Goal: Information Seeking & Learning: Learn about a topic

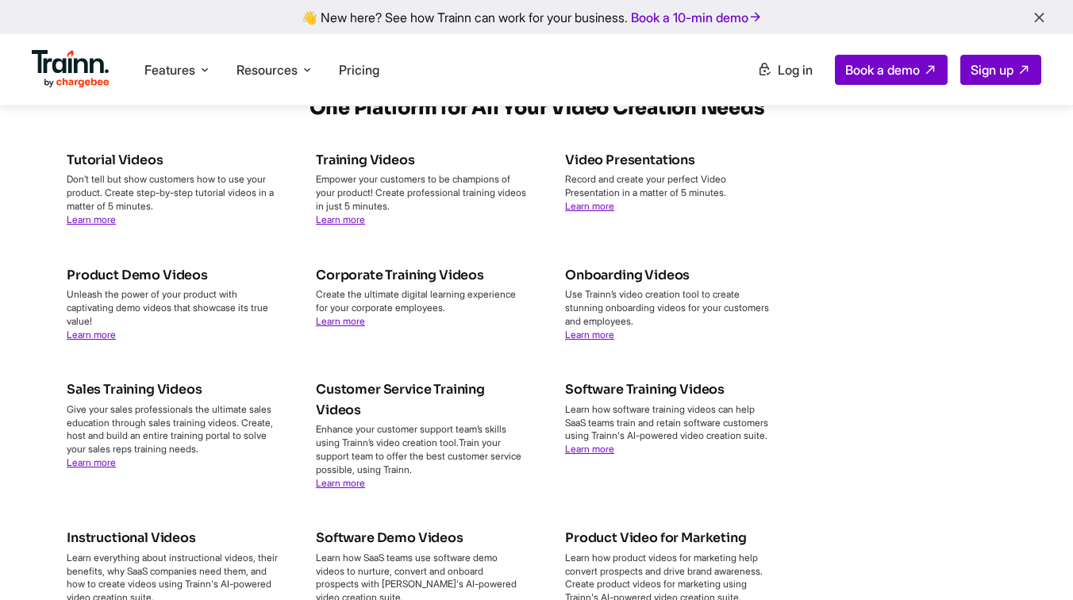
scroll to position [5975, 0]
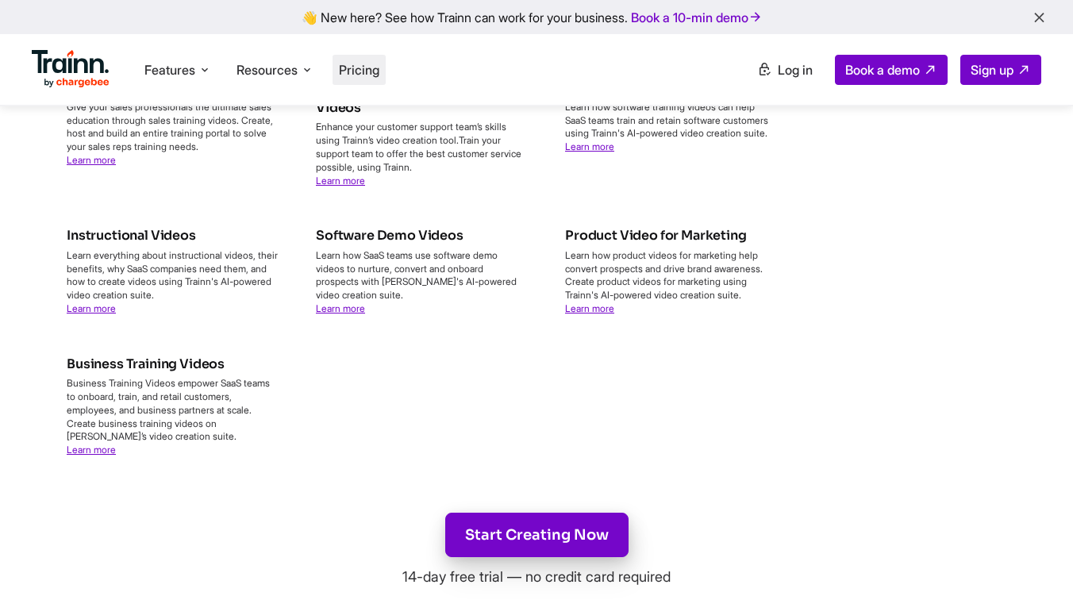
click at [346, 63] on span "Pricing" at bounding box center [359, 70] width 40 height 16
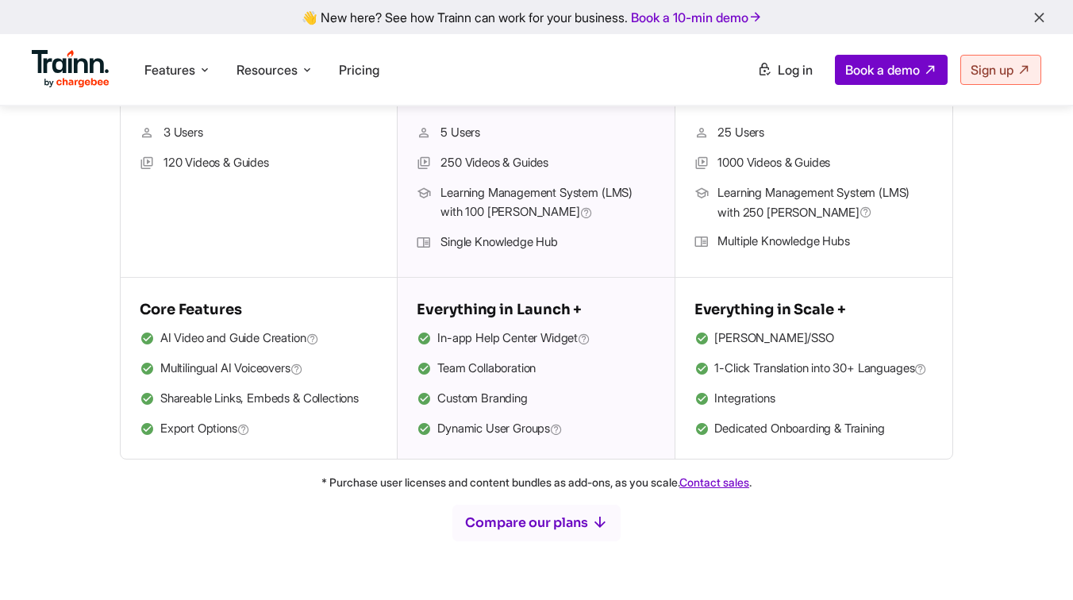
scroll to position [536, 0]
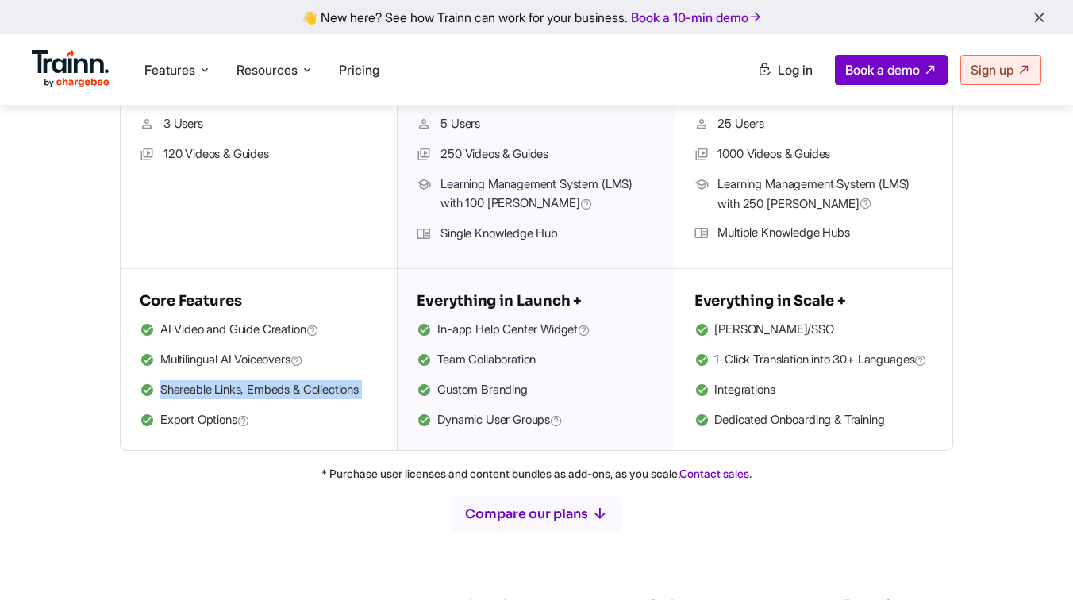
drag, startPoint x: 163, startPoint y: 390, endPoint x: 380, endPoint y: 402, distance: 217.7
click at [380, 402] on div "Core Features AI Video and Guide Creation Multilingual AI Voiceovers Shareable …" at bounding box center [259, 359] width 276 height 181
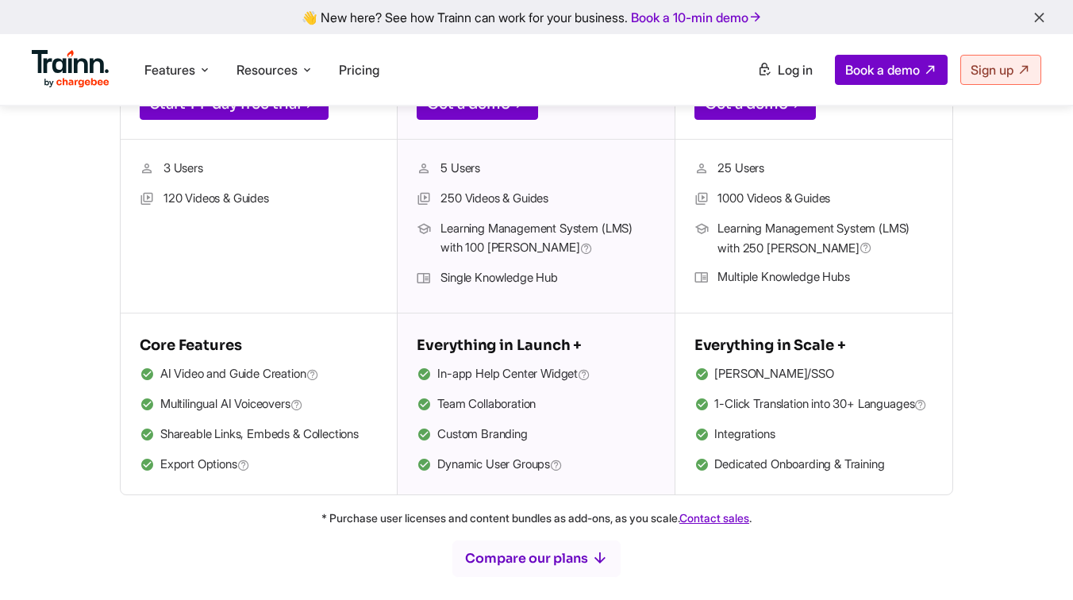
scroll to position [493, 0]
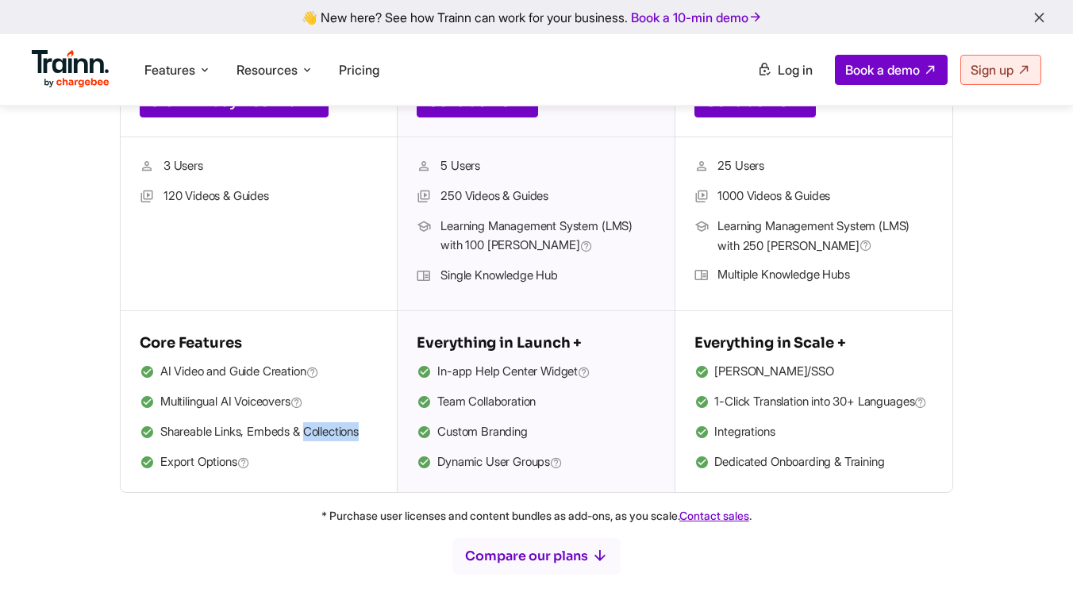
drag, startPoint x: 311, startPoint y: 432, endPoint x: 372, endPoint y: 432, distance: 61.1
click at [372, 432] on li "Shareable Links, Embeds & Collections" at bounding box center [259, 432] width 238 height 21
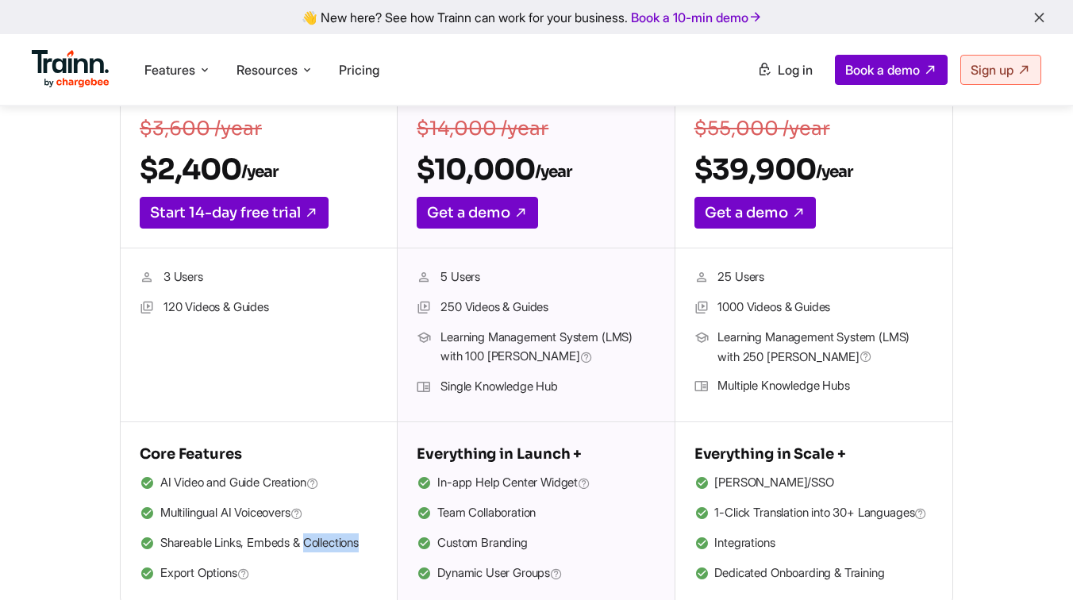
scroll to position [380, 0]
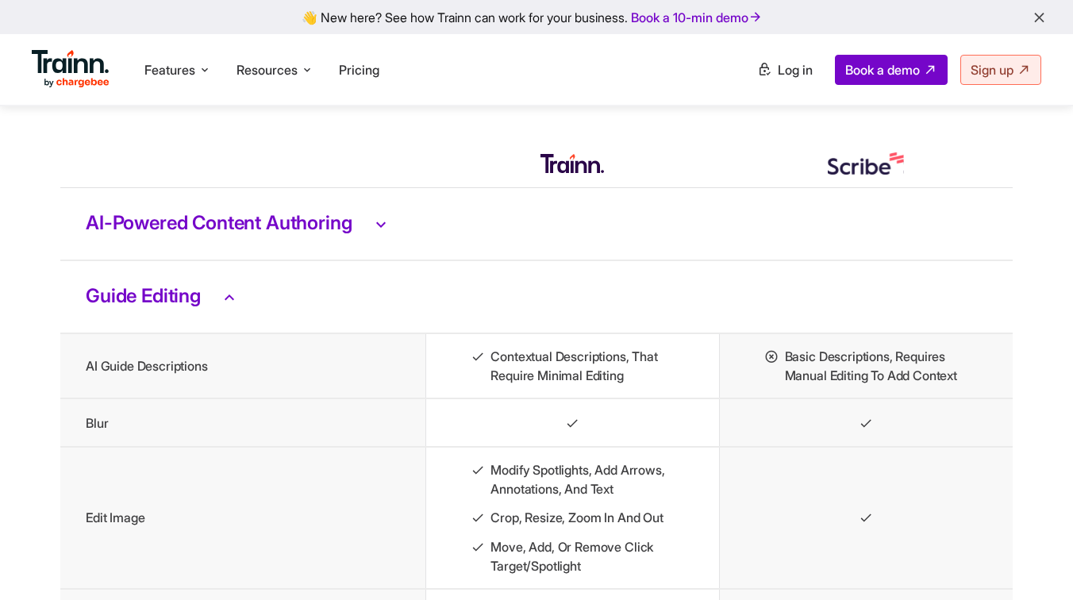
click at [440, 261] on td "AI-Powered Content Authoring" at bounding box center [536, 224] width 952 height 73
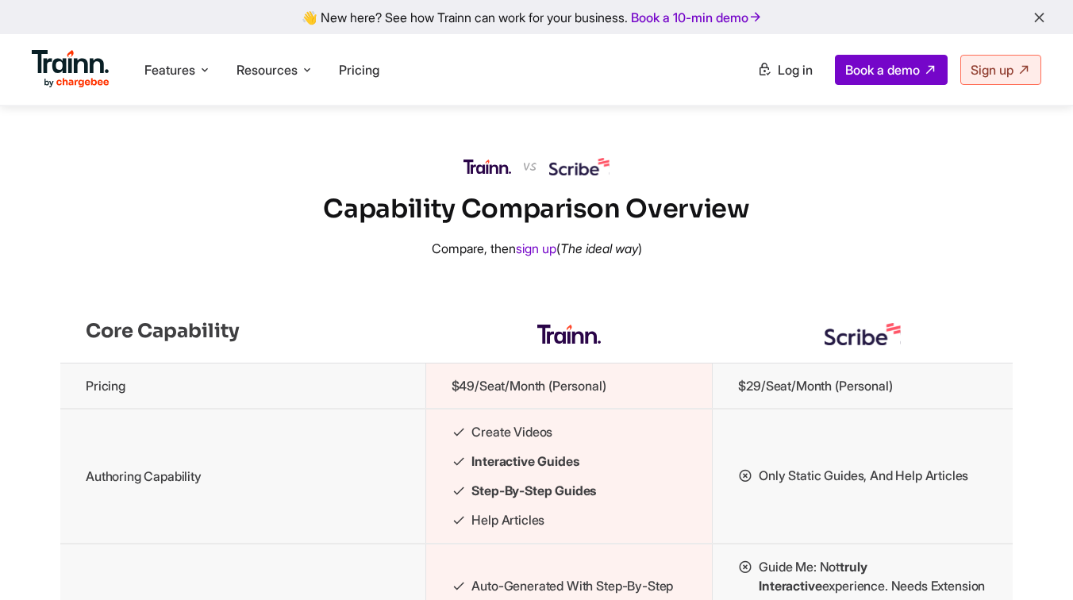
scroll to position [1541, 0]
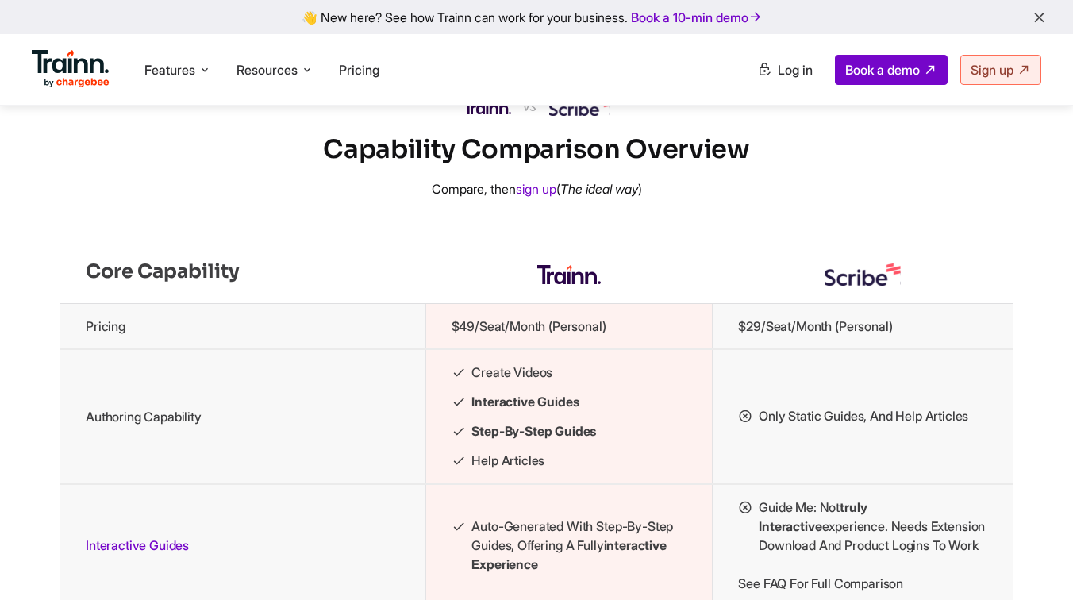
click at [426, 296] on th at bounding box center [568, 275] width 287 height 58
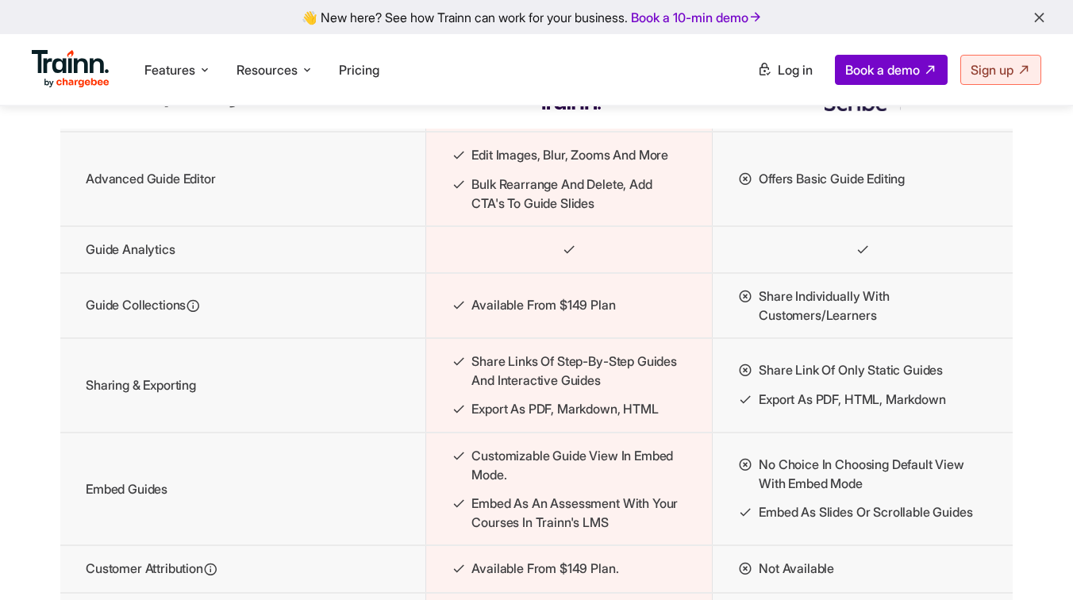
scroll to position [2275, 0]
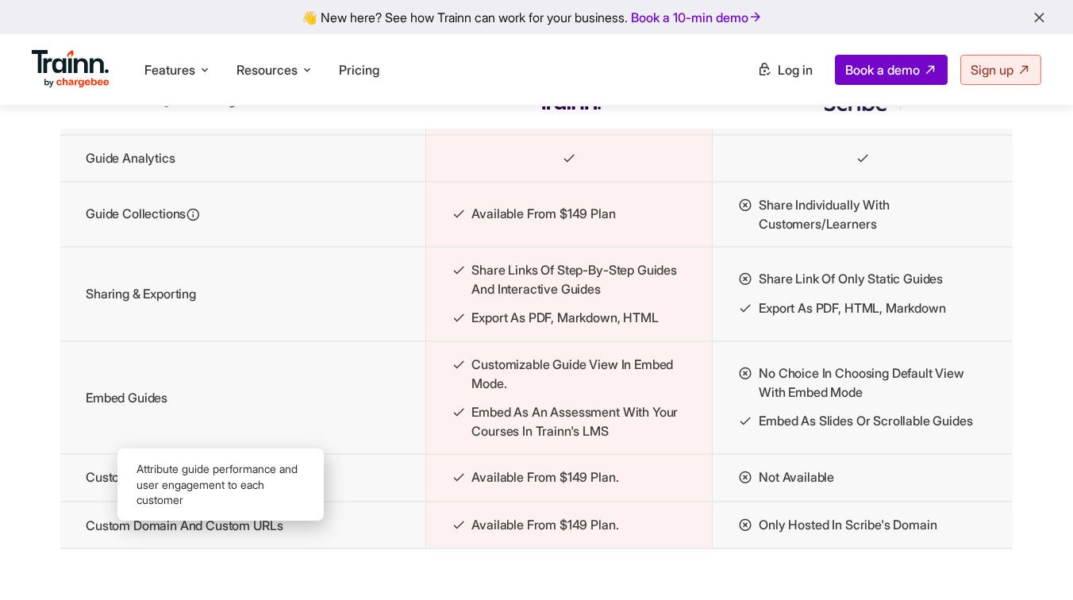
click at [217, 486] on icon at bounding box center [210, 478] width 14 height 16
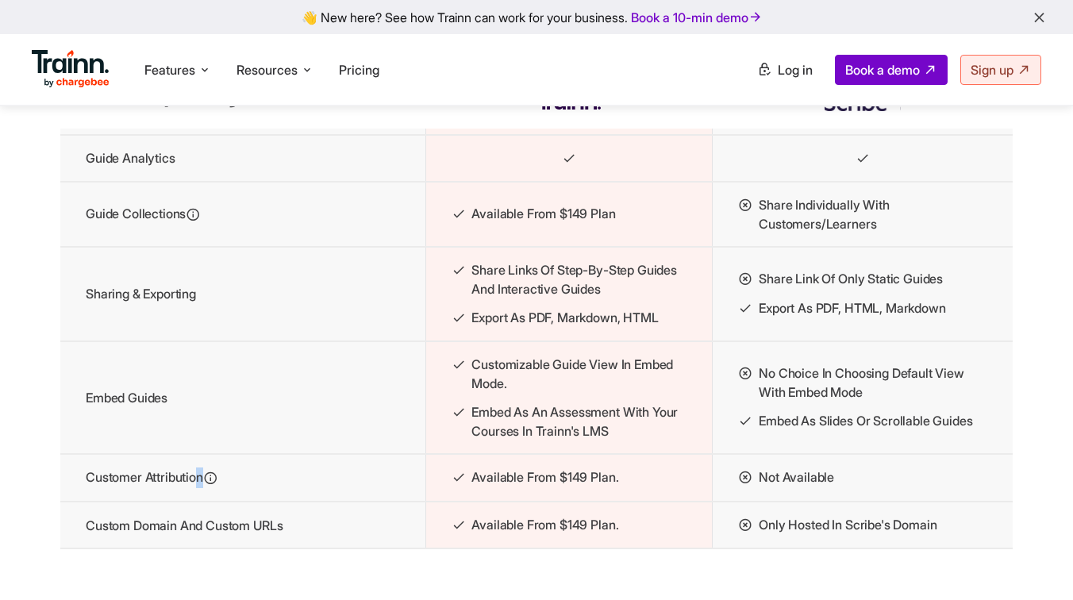
click at [217, 486] on icon at bounding box center [210, 478] width 14 height 16
click at [235, 501] on td "Customer attribution" at bounding box center [242, 478] width 365 height 48
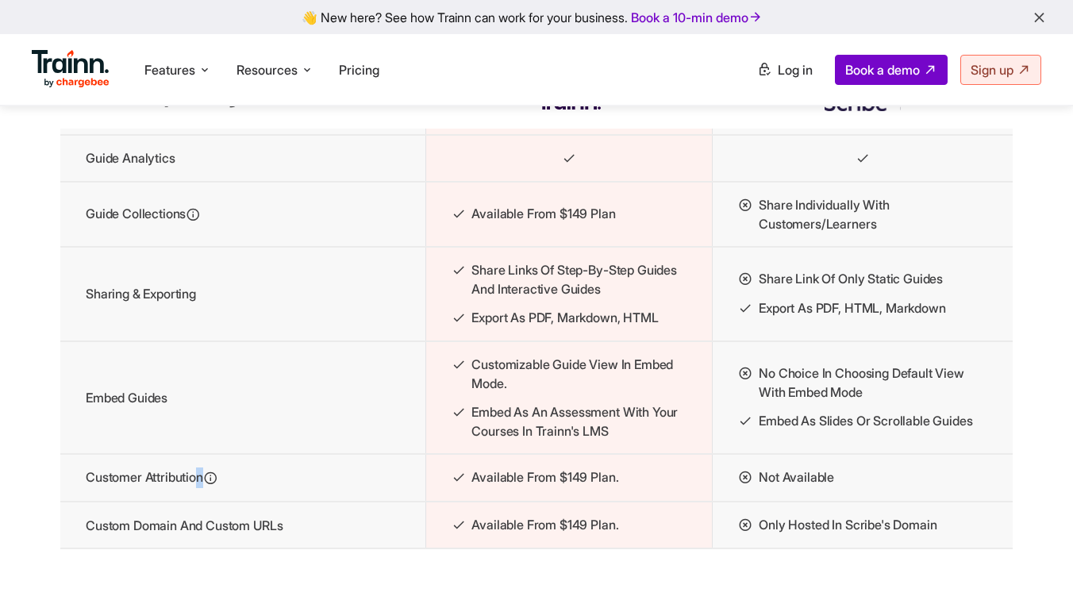
click at [235, 501] on td "Customer attribution" at bounding box center [242, 478] width 365 height 48
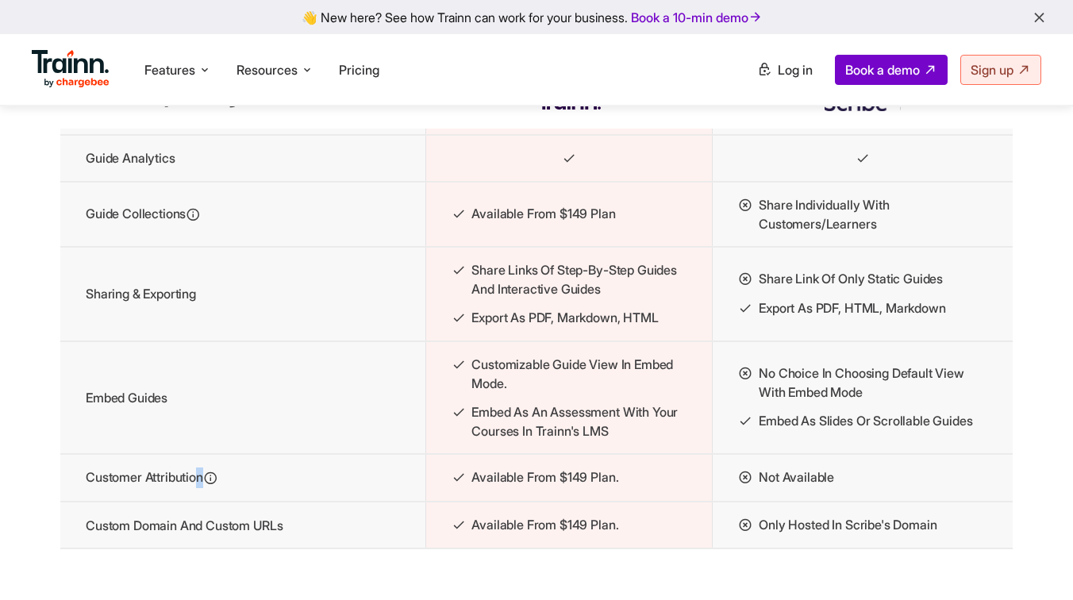
click at [235, 501] on td "Customer attribution" at bounding box center [242, 478] width 365 height 48
click at [234, 501] on td "Customer attribution" at bounding box center [242, 478] width 365 height 48
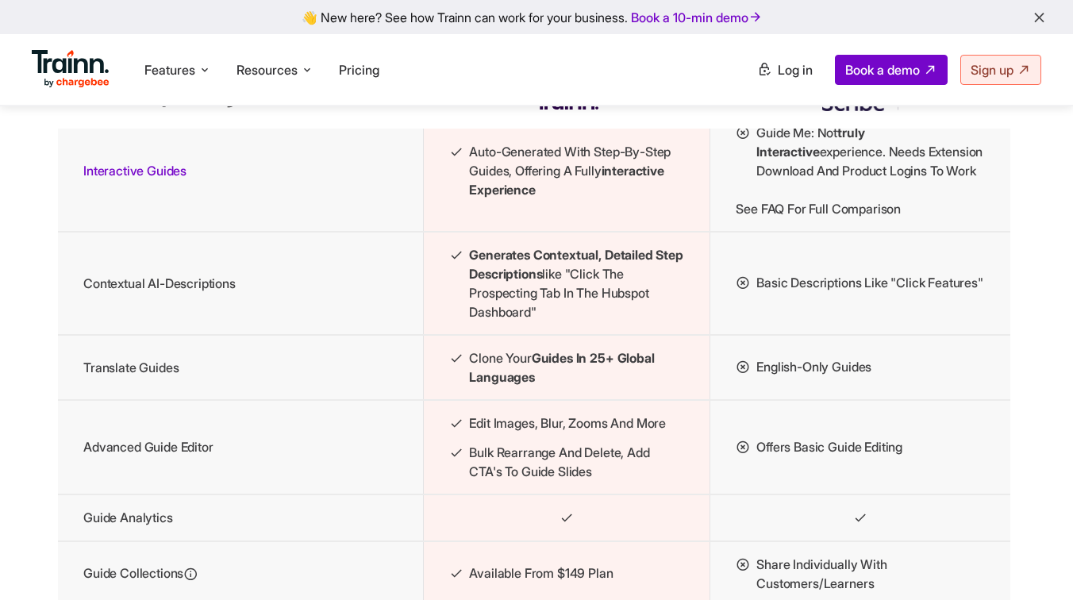
scroll to position [1947, 2]
